Goal: Task Accomplishment & Management: Manage account settings

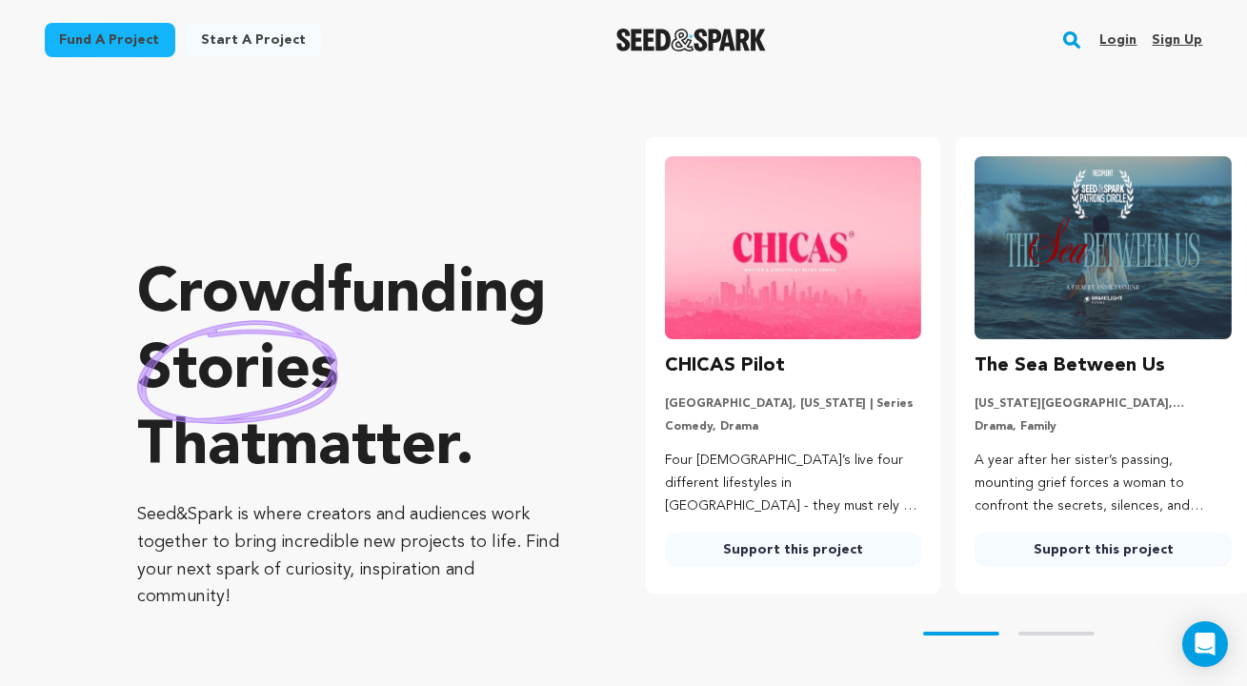
click at [1127, 34] on link "Login" at bounding box center [1117, 40] width 37 height 30
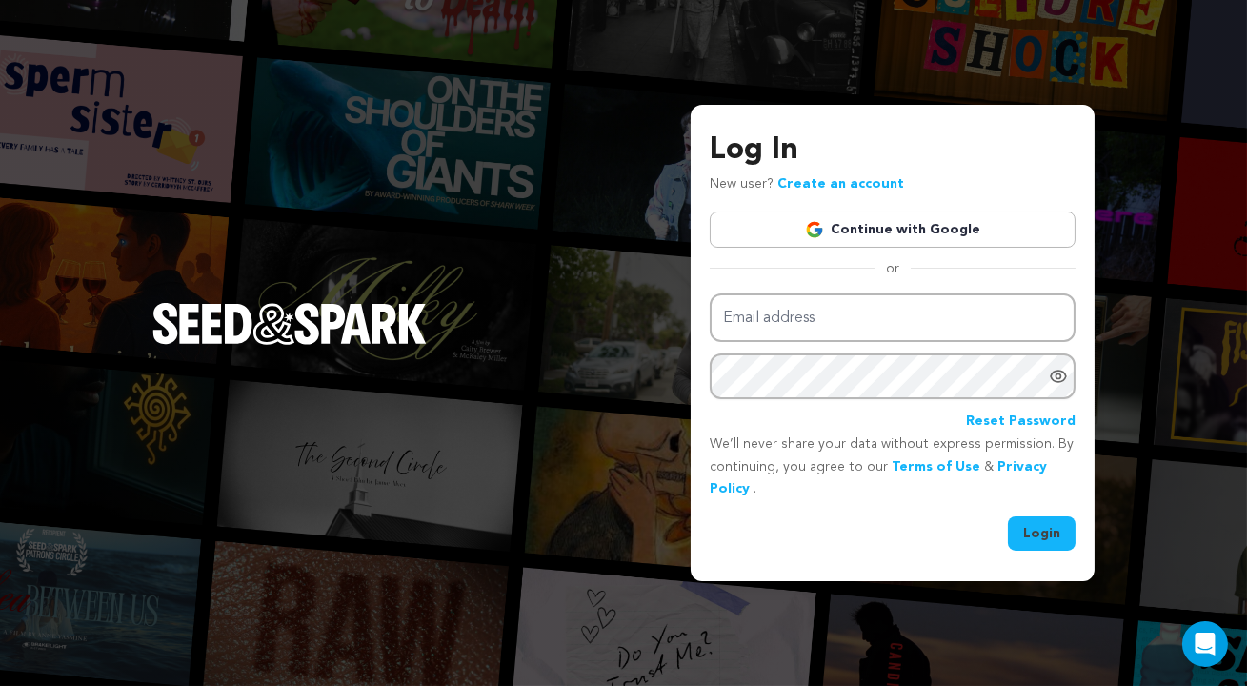
click at [973, 245] on link "Continue with Google" at bounding box center [893, 229] width 366 height 36
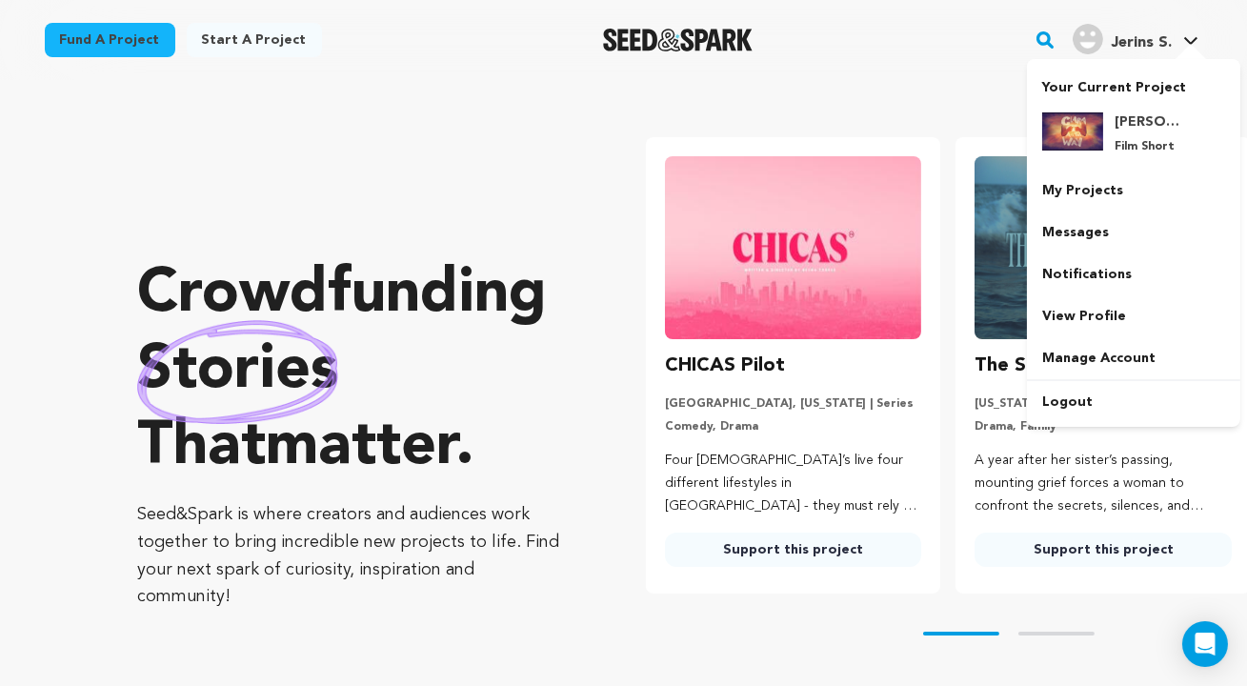
click at [1156, 38] on span "Jerins S." at bounding box center [1141, 42] width 61 height 15
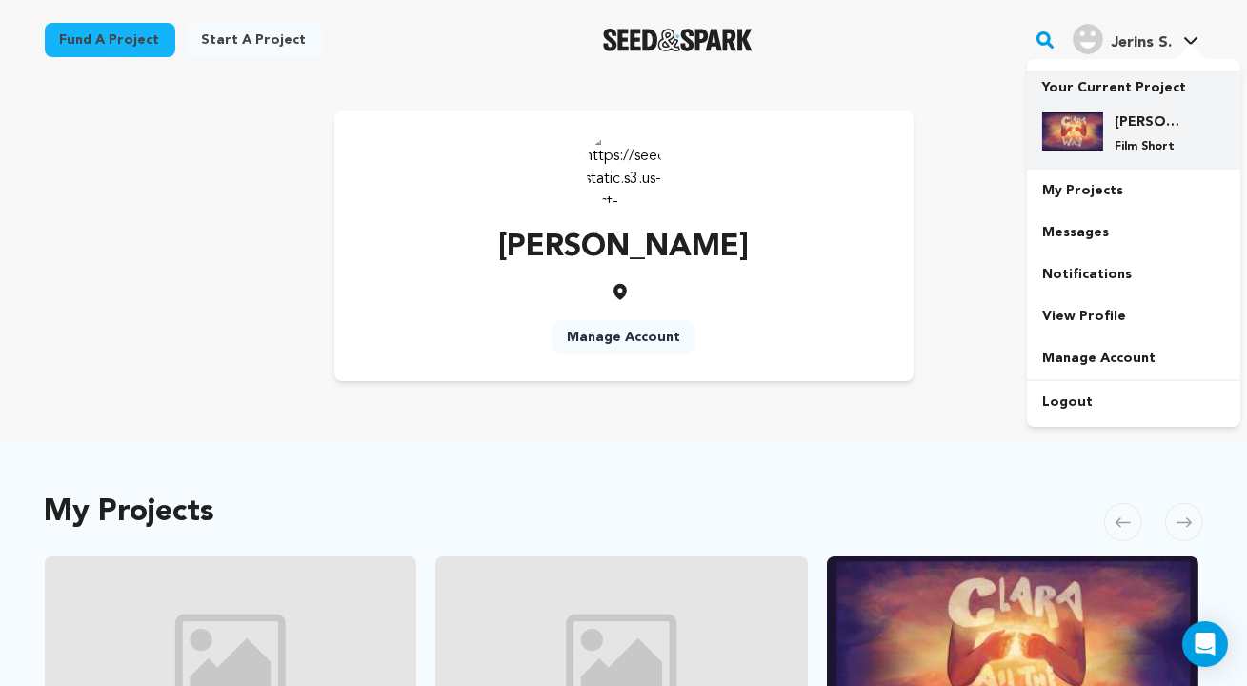
click at [1120, 114] on h4 "[PERSON_NAME] All The Way" at bounding box center [1149, 121] width 69 height 19
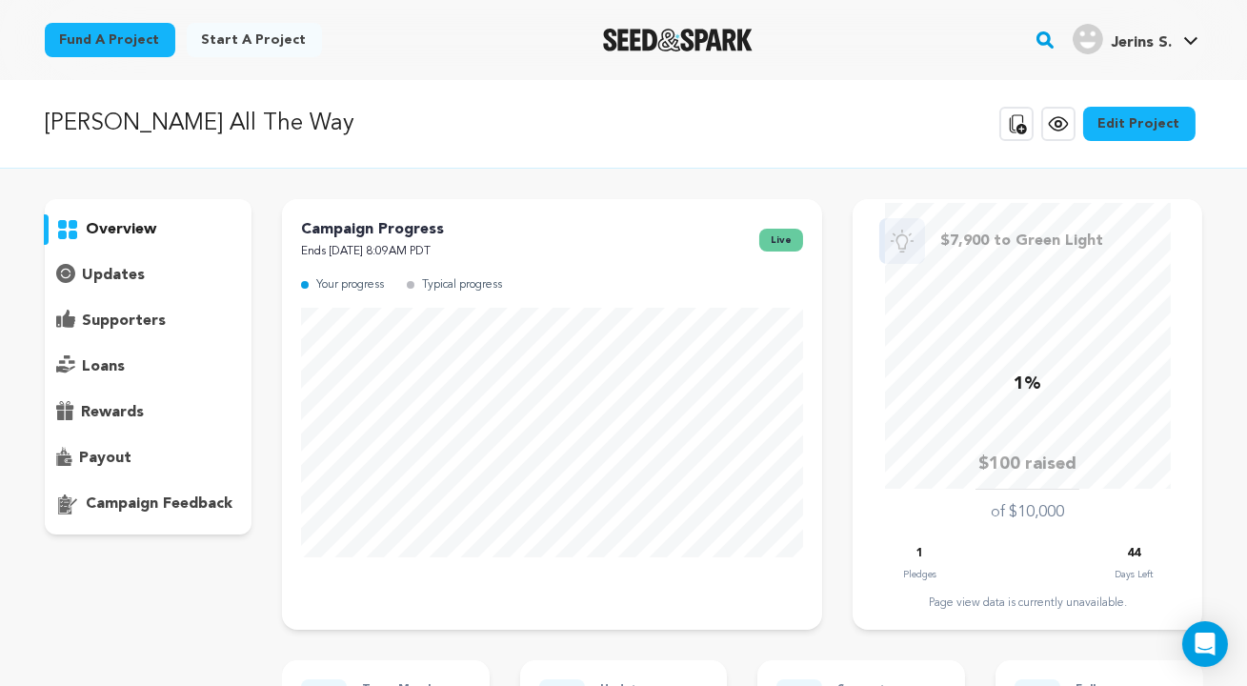
click at [1156, 124] on link "Edit Project" at bounding box center [1139, 124] width 112 height 34
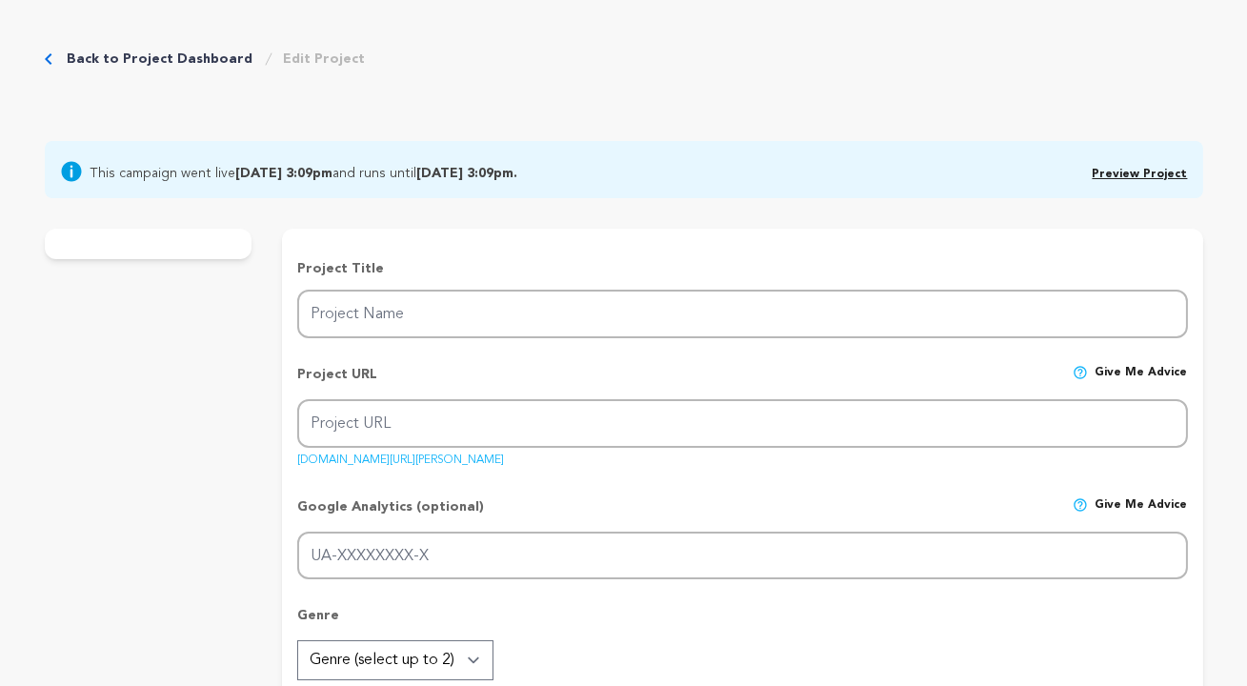
type input "[PERSON_NAME] All The Way"
type input "[PERSON_NAME]-3"
type input "After public humiliation by her divorced parents, a young physics prodigy enter…"
type textarea "“[PERSON_NAME] All The Way” follows a child of divorce navigating chaos after h…"
type textarea "[PERSON_NAME] All The Way follows a child of divorce navigating chaos after her…"
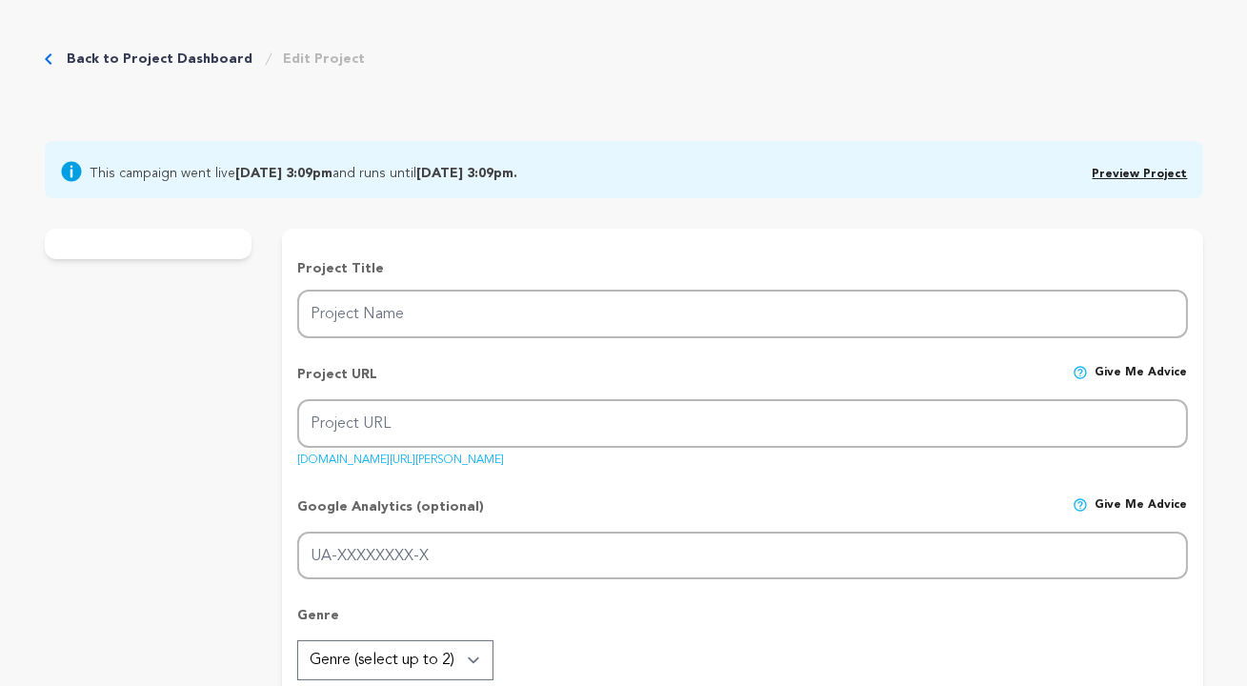
type textarea "Our crew from [PERSON_NAME][GEOGRAPHIC_DATA]’s [GEOGRAPHIC_DATA] are students m…"
radio input "true"
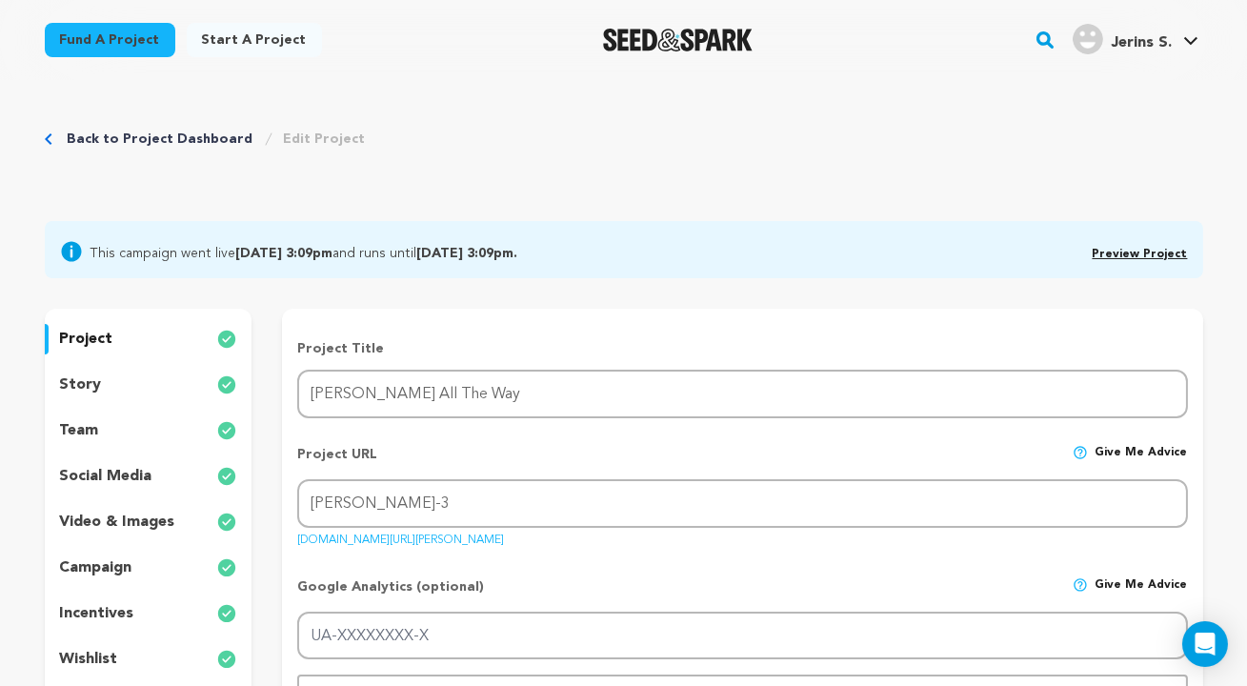
scroll to position [31, 0]
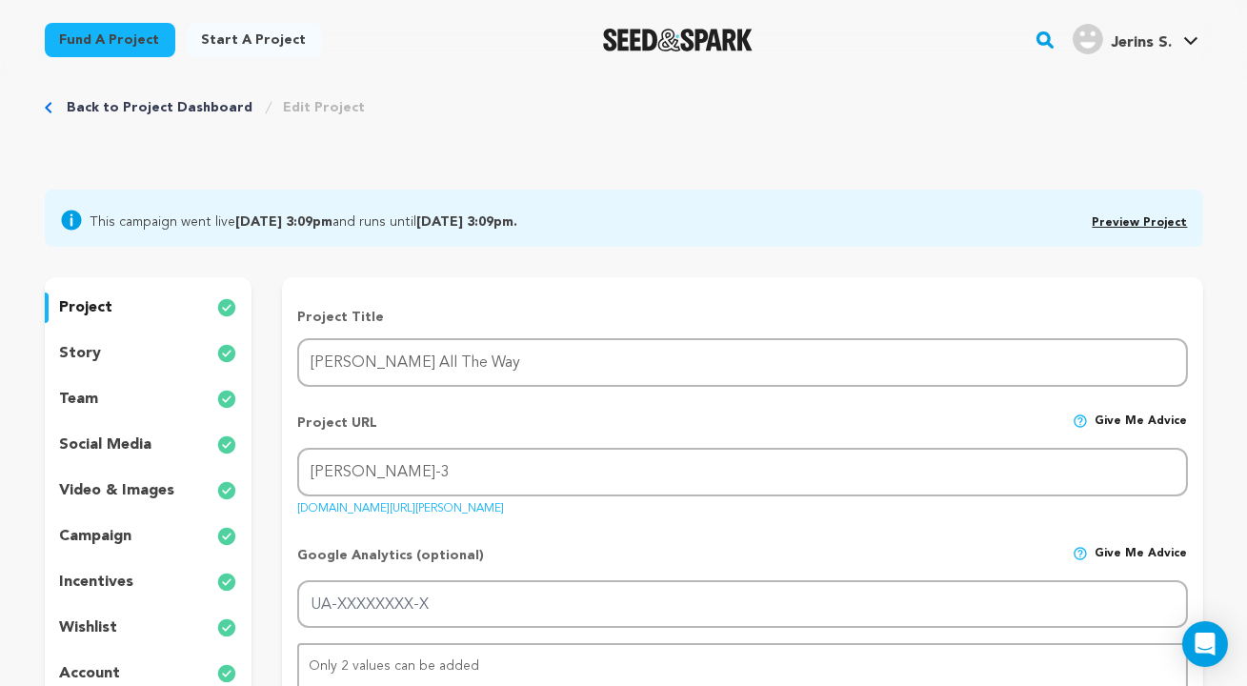
click at [134, 475] on div "video & images" at bounding box center [149, 490] width 208 height 30
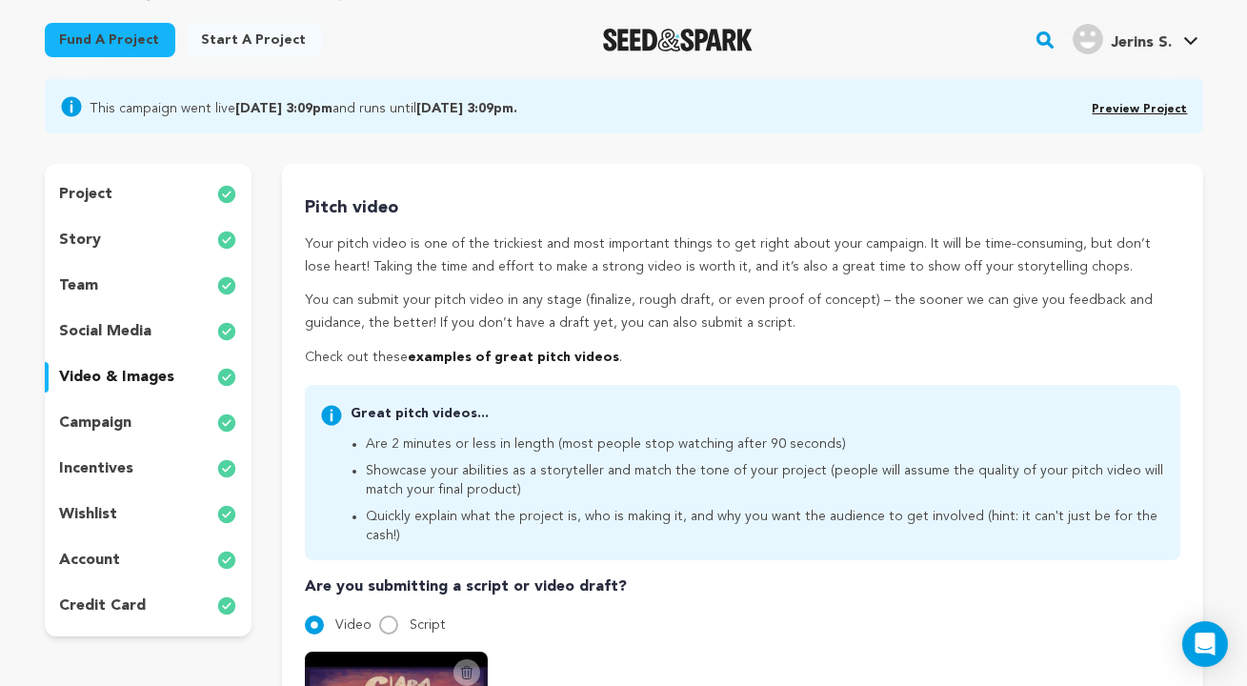
click at [129, 459] on p "incentives" at bounding box center [97, 468] width 74 height 23
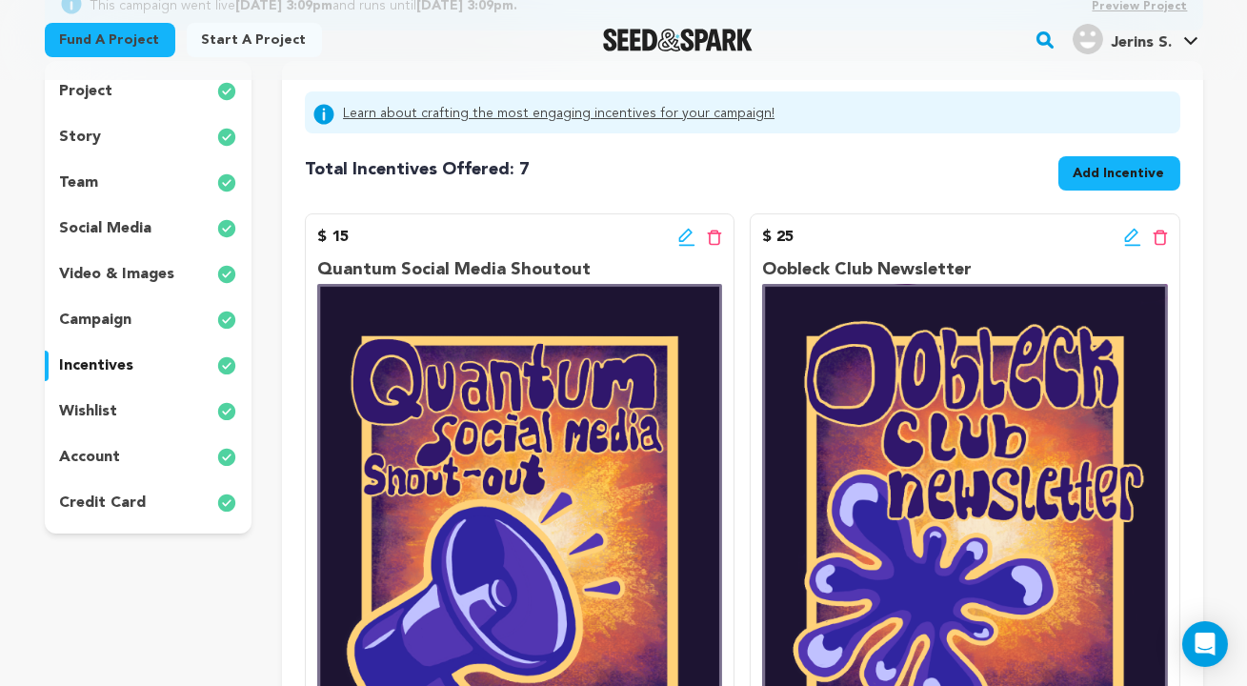
scroll to position [229, 0]
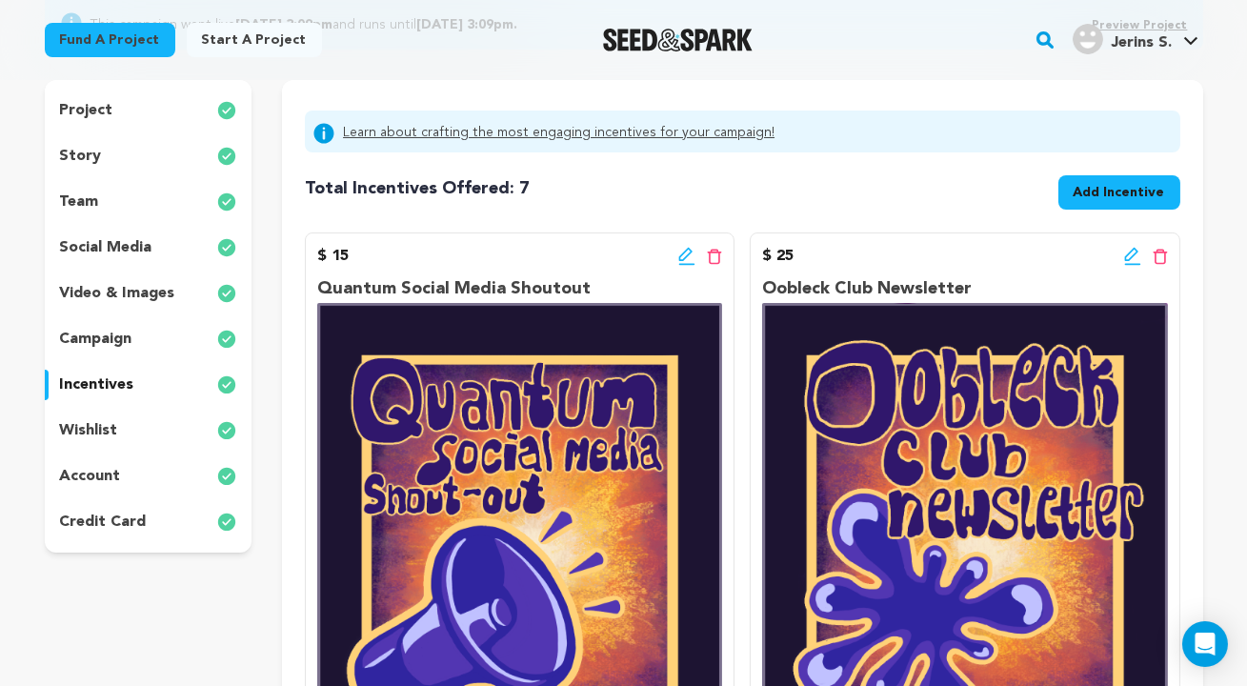
click at [677, 245] on div "$ 15 Edit incentive button Delete incentive button" at bounding box center [519, 256] width 405 height 23
click at [680, 248] on icon at bounding box center [686, 256] width 17 height 19
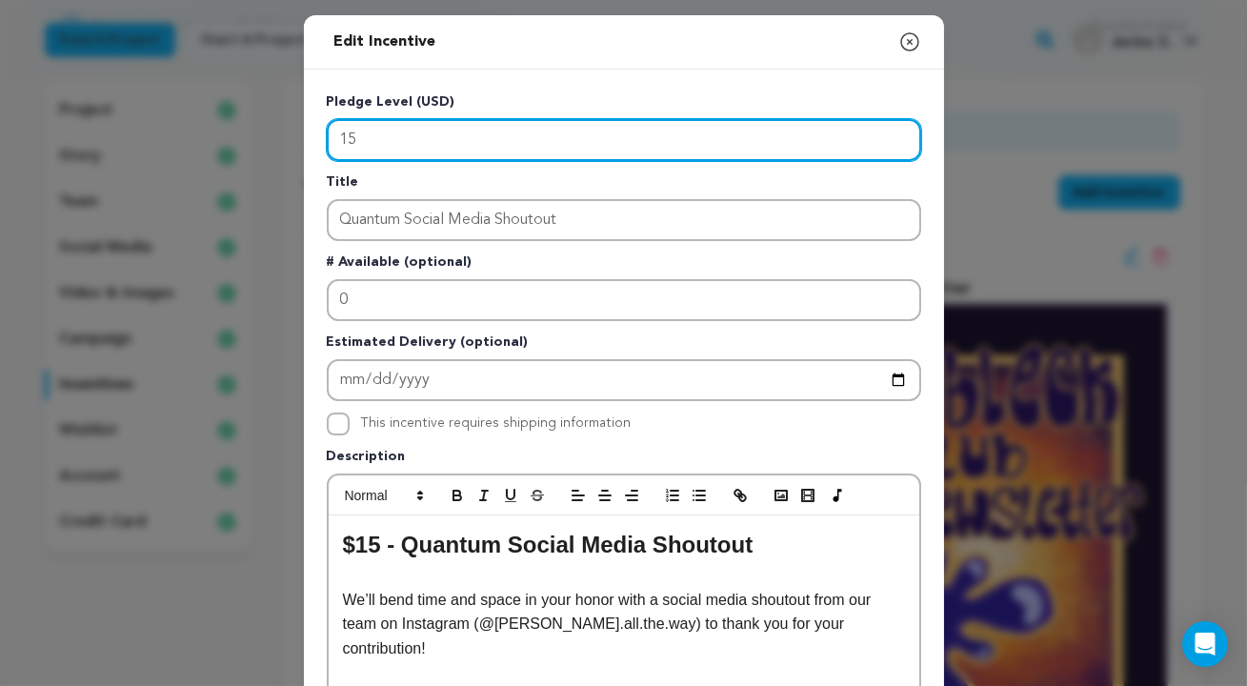
click at [426, 135] on input "15" at bounding box center [624, 140] width 594 height 42
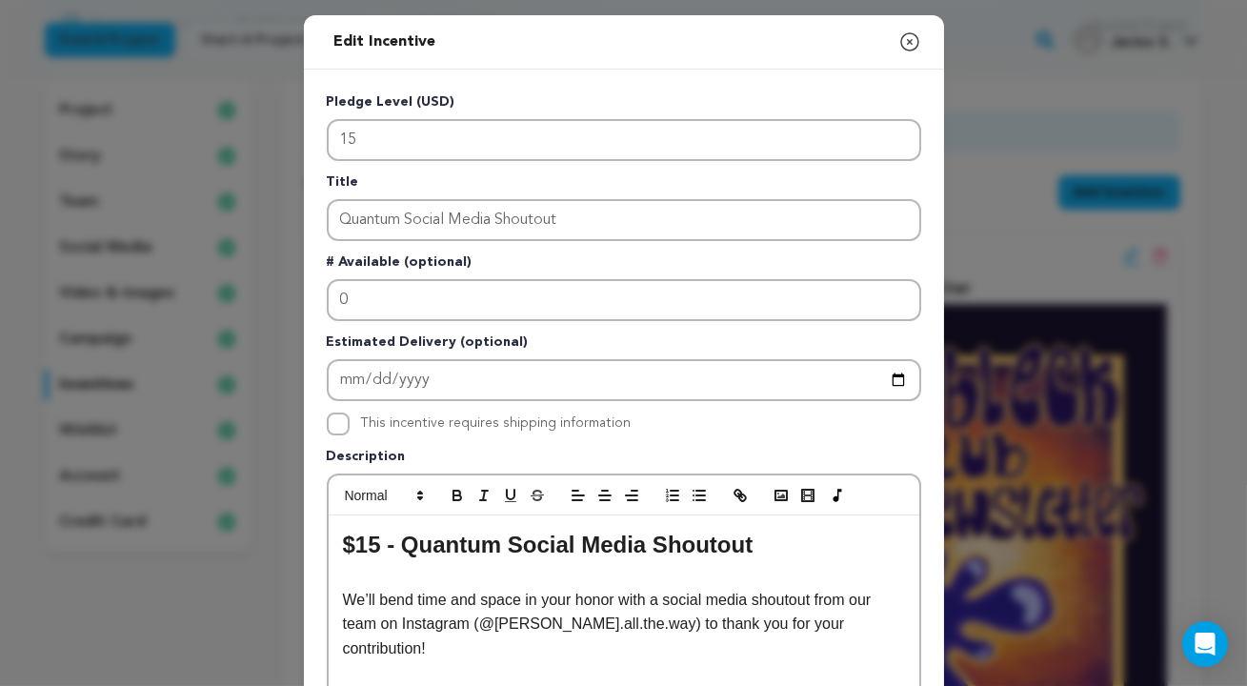
click at [902, 36] on icon "button" at bounding box center [909, 41] width 17 height 17
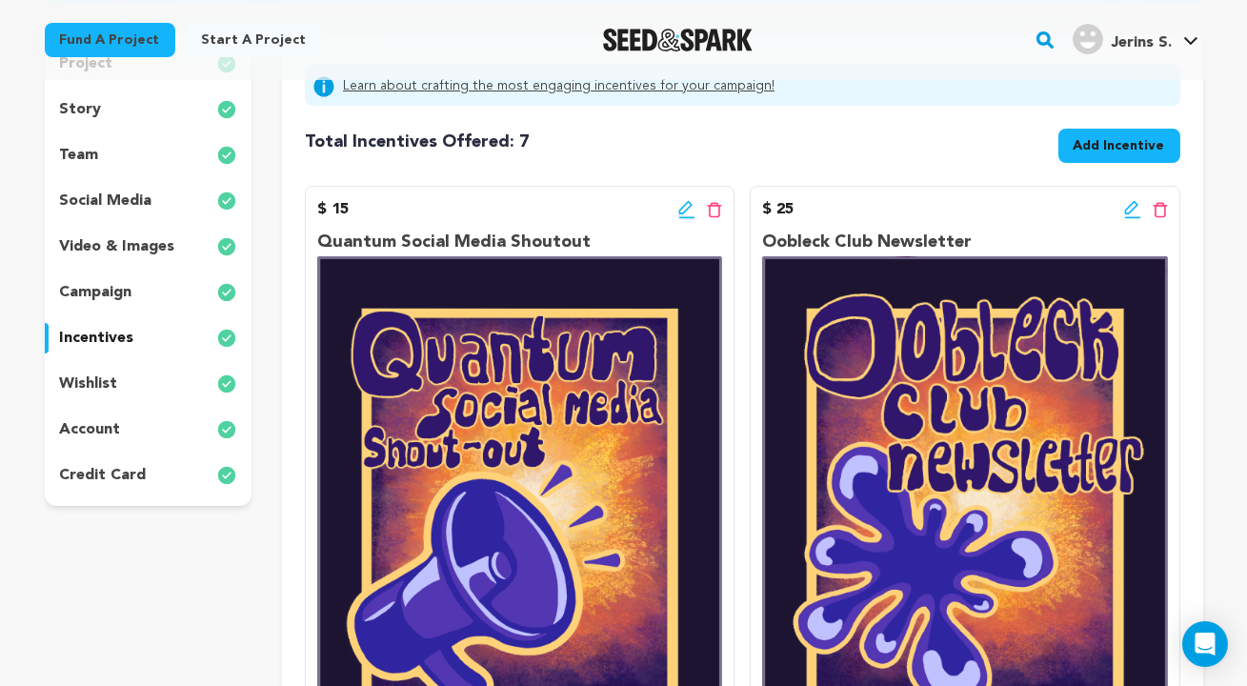
scroll to position [0, 0]
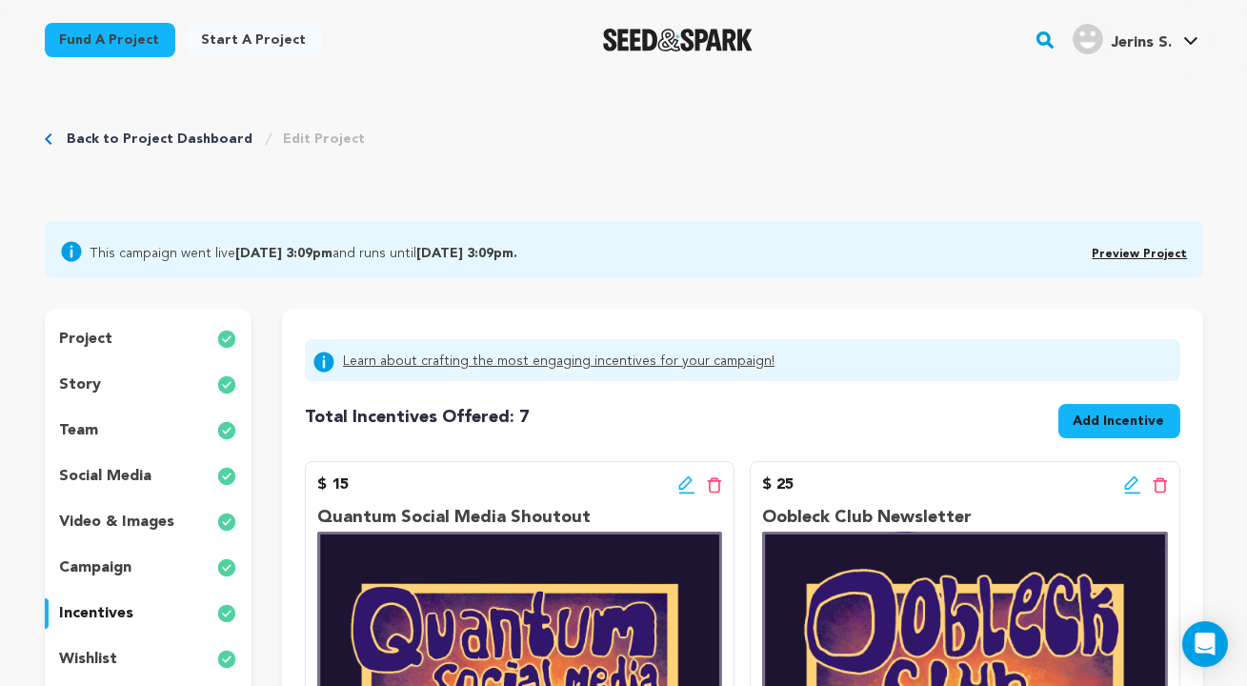
click at [1130, 245] on span "Preview Project" at bounding box center [1140, 251] width 95 height 23
click at [1130, 252] on link "Preview Project" at bounding box center [1140, 254] width 95 height 11
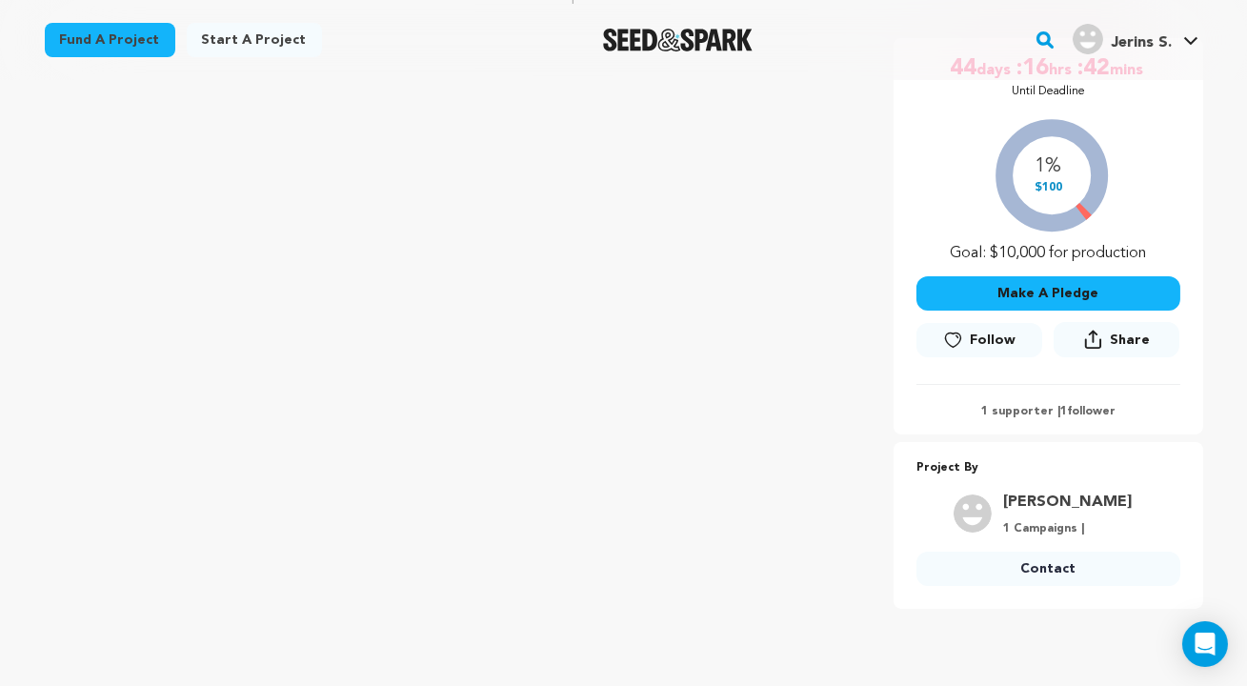
scroll to position [343, 0]
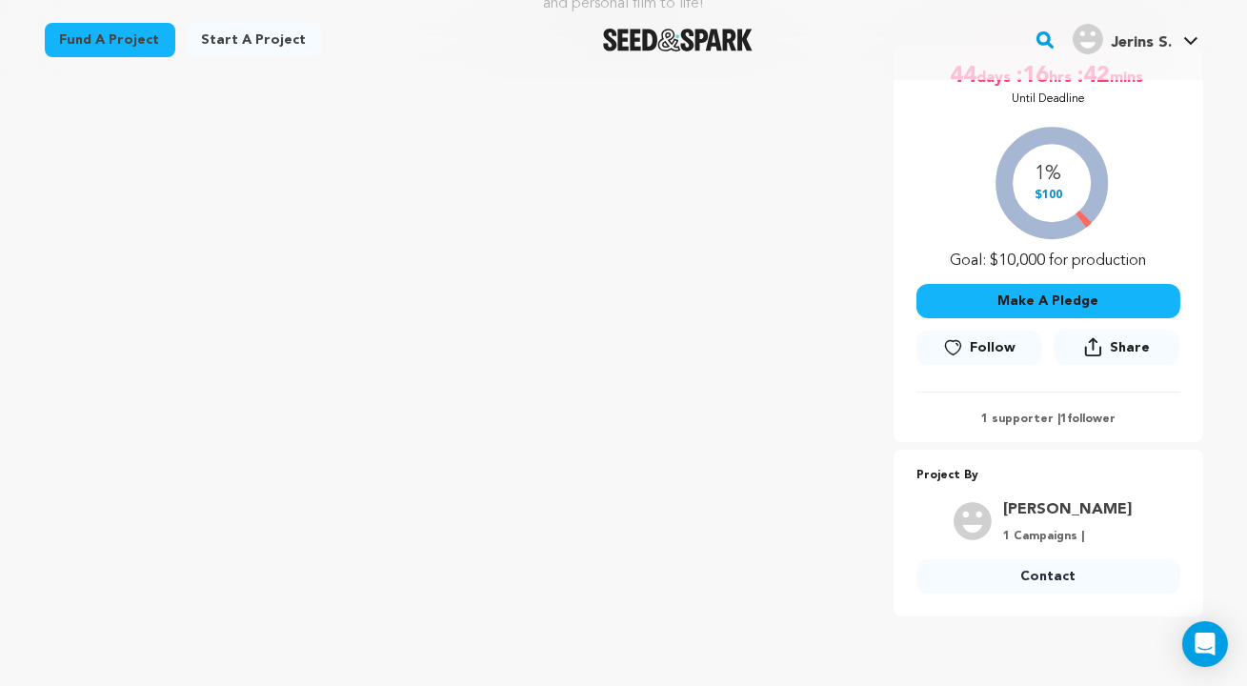
click at [1097, 288] on button "Make A Pledge" at bounding box center [1048, 301] width 264 height 34
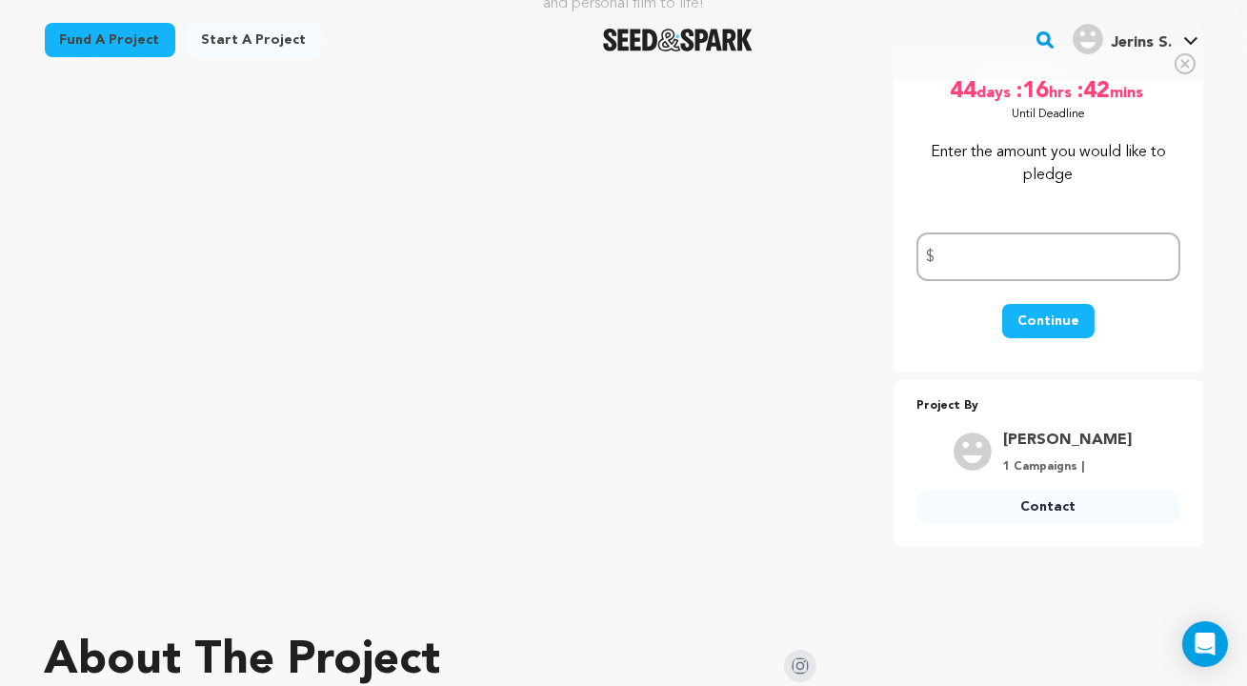
click at [916, 395] on div "Project By [PERSON_NAME] 1 Campaigns | Contact Contact" at bounding box center [1049, 463] width 310 height 136
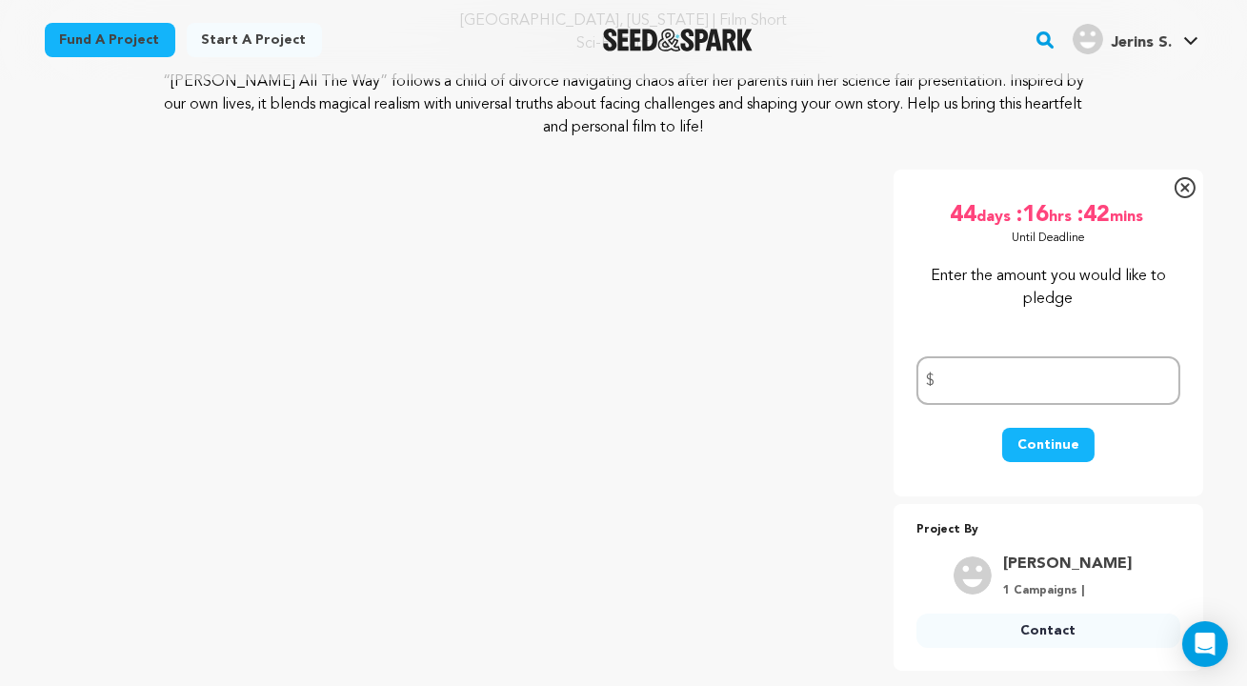
scroll to position [207, 0]
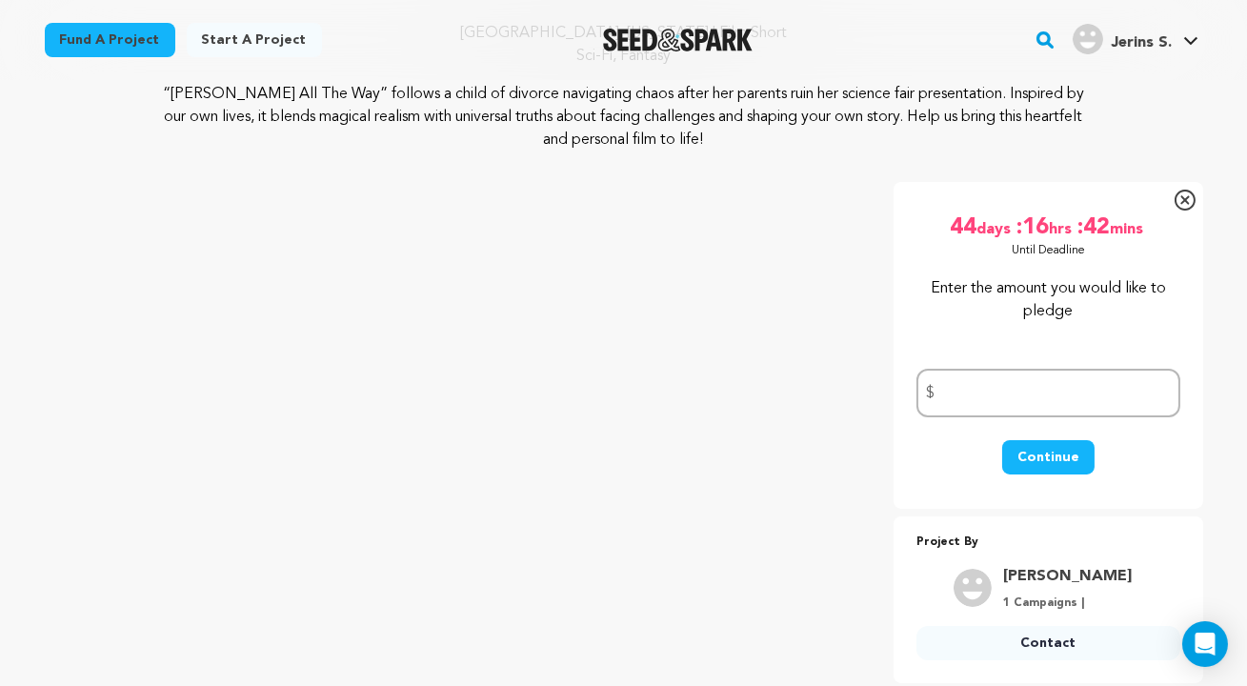
click at [1188, 196] on icon at bounding box center [1184, 199] width 9 height 9
